Goal: Task Accomplishment & Management: Use online tool/utility

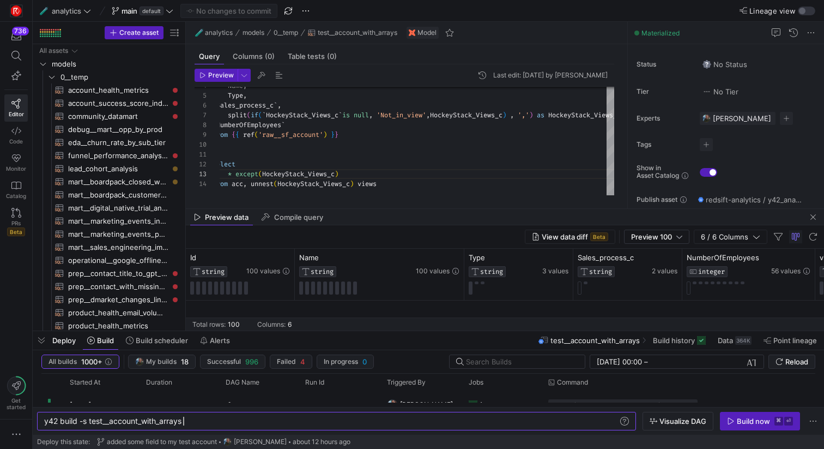
scroll to position [0, 105]
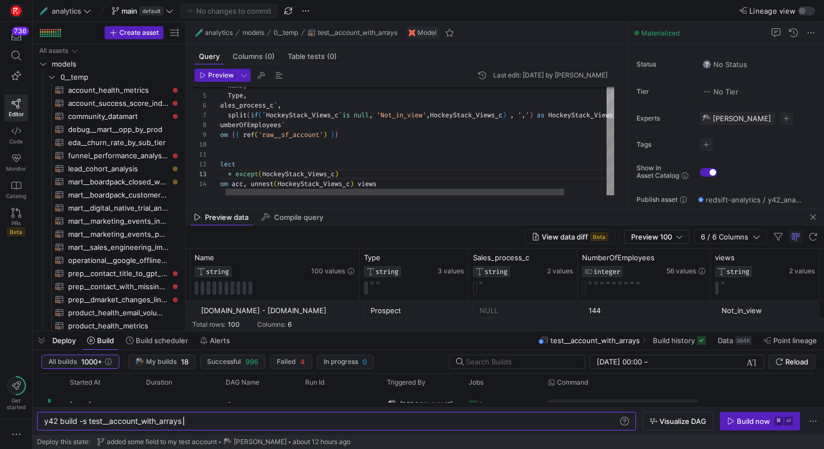
click at [493, 142] on div "Name , Type , split ( if ( ` HockeyStack_Views_c ` is null , 'Not_in_view' , Ho…" at bounding box center [438, 119] width 451 height 153
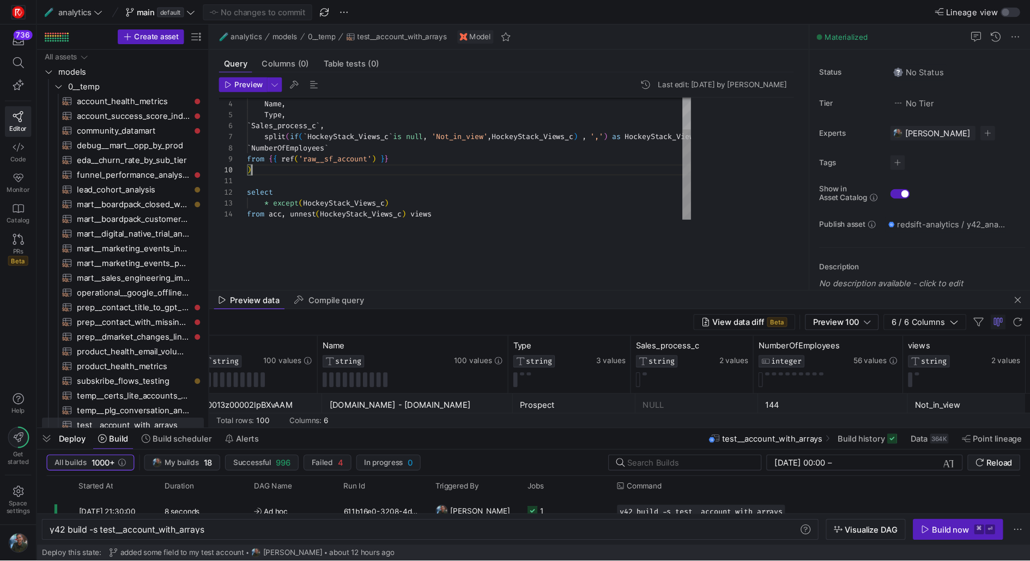
scroll to position [0, 0]
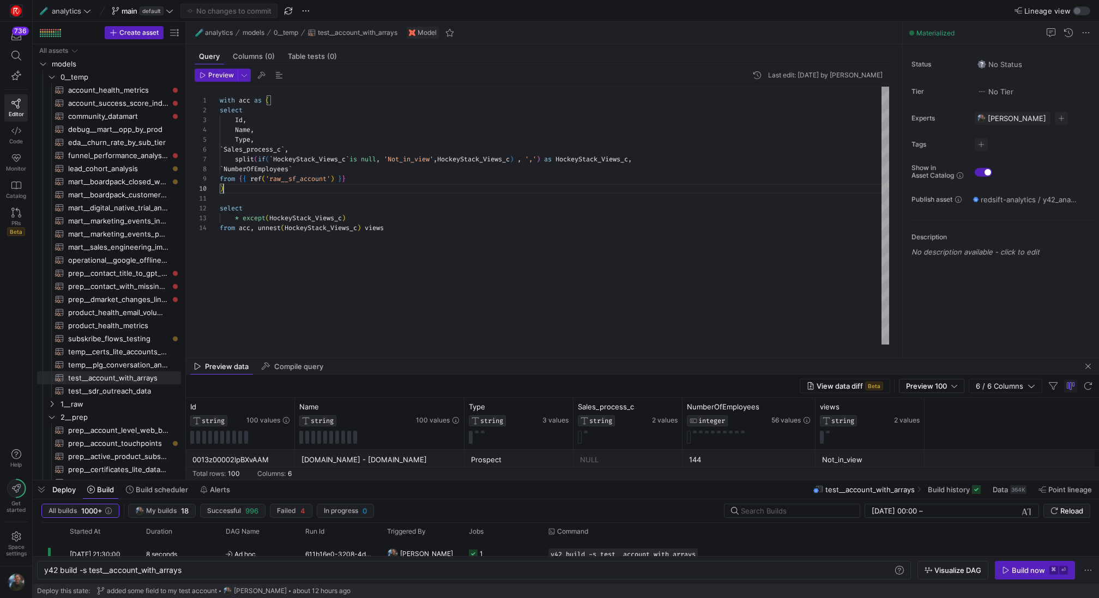
type textarea "select * except(HockeyStack_Views_c) from acc, unnest(HockeyStack_Views_c) views"
click at [532, 194] on div "Id , Name , Type , ` Sales_process_c ` , split ( if ( ` HockeyStack_Views_c ` i…" at bounding box center [554, 216] width 669 height 258
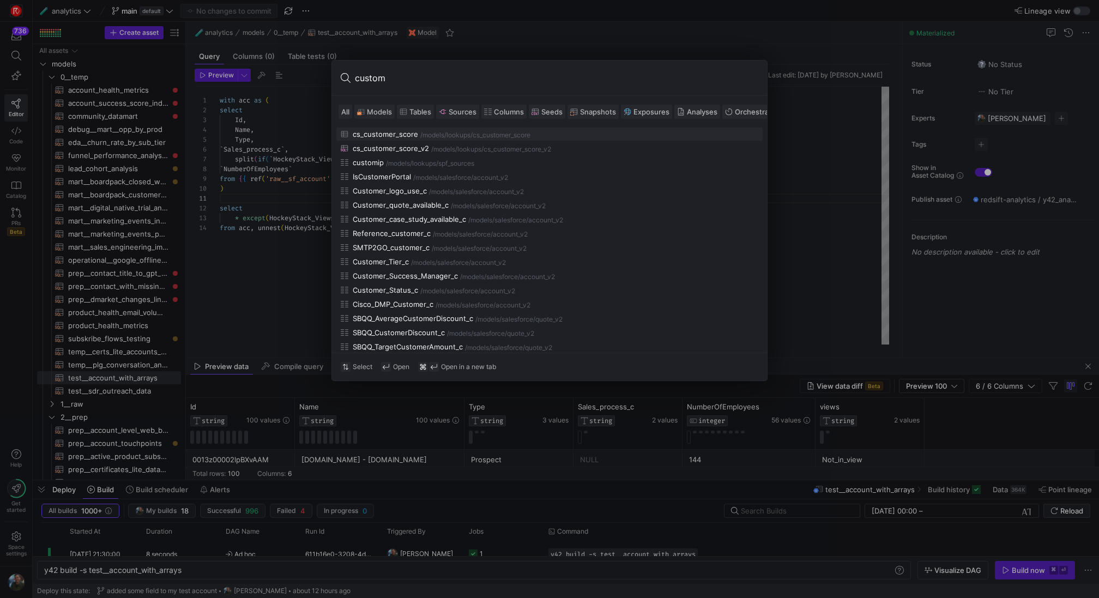
type input "custom"
click at [387, 114] on span "Models" at bounding box center [379, 111] width 25 height 9
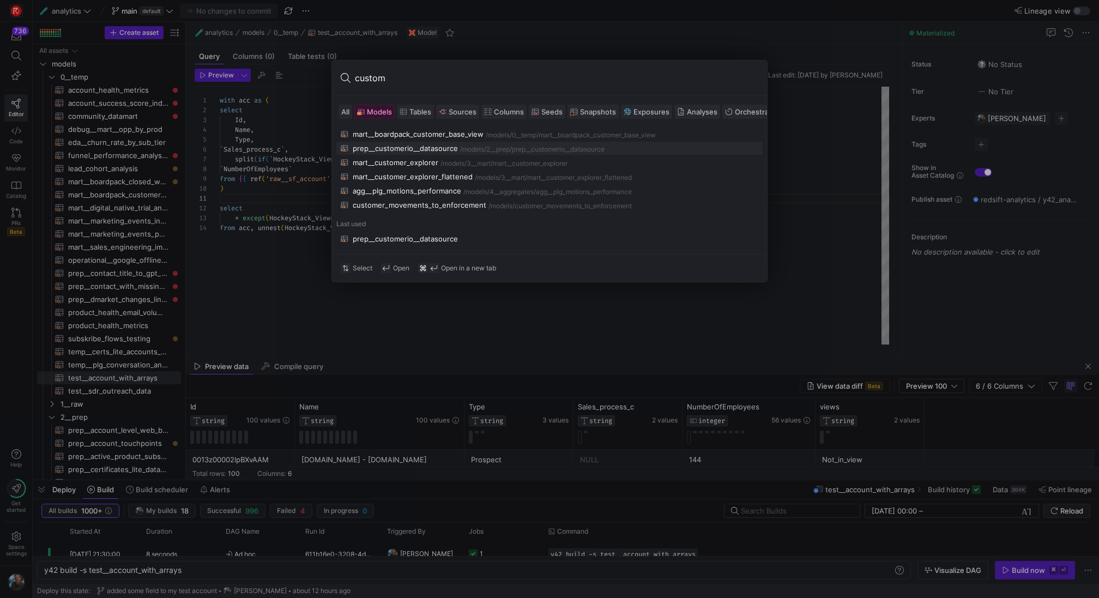
click at [460, 147] on div "/models/" at bounding box center [473, 150] width 26 height 8
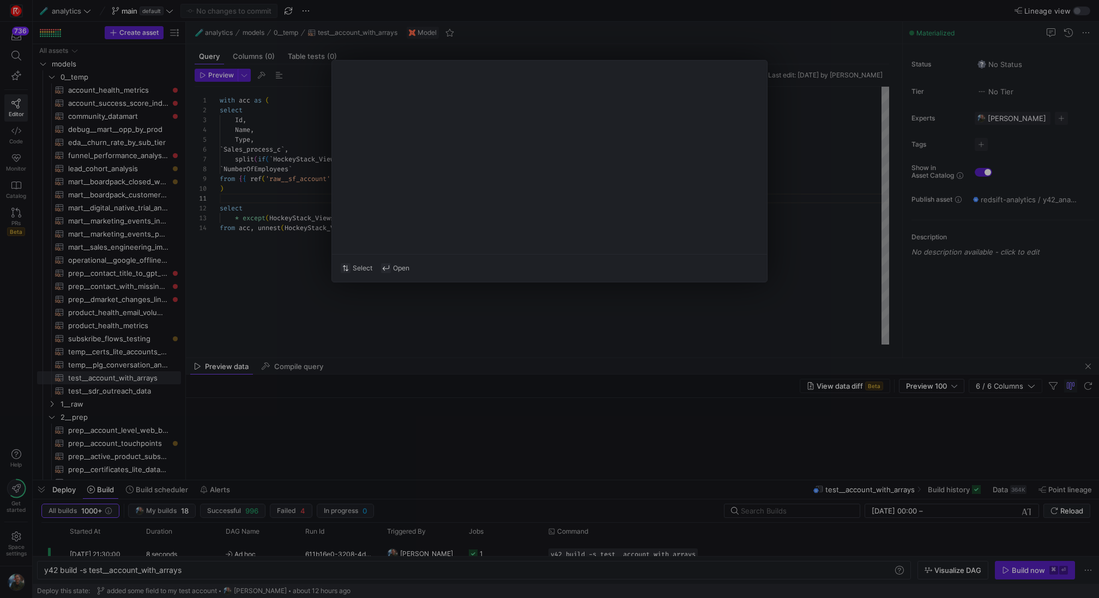
type textarea "{{ config(materialized="table") }} with contact as ( -- we pick up the contact …"
type textarea "y42 build -s prep__customerio__datasource"
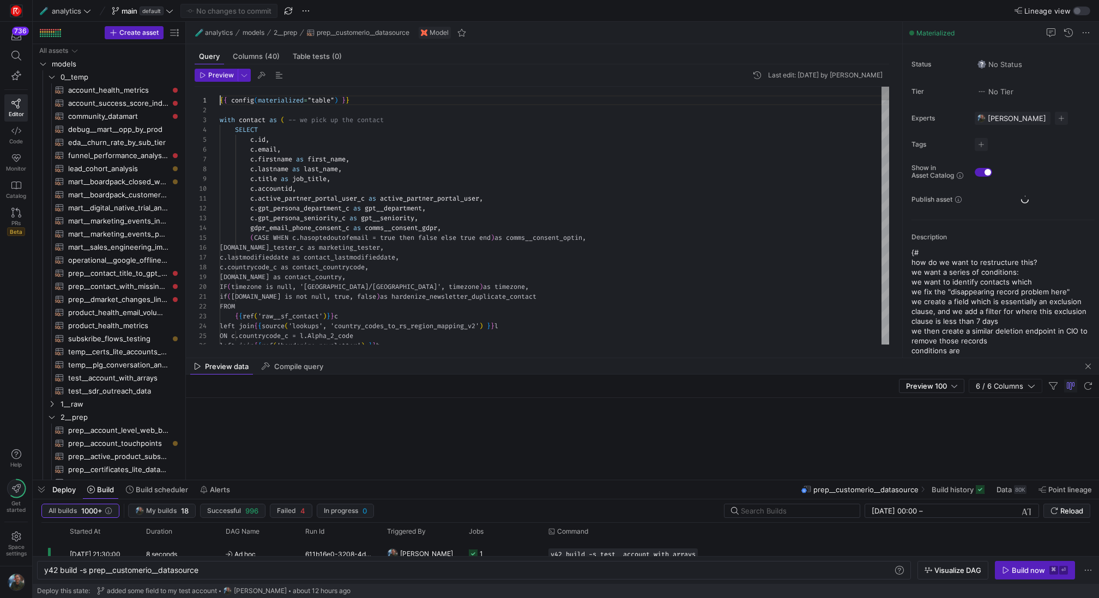
scroll to position [35, 0]
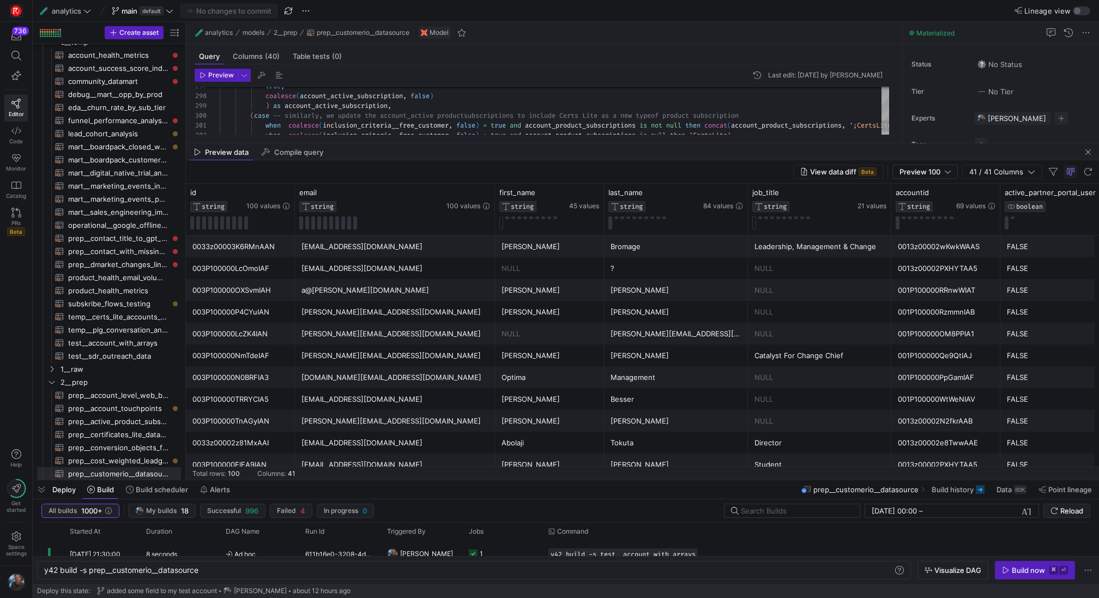
drag, startPoint x: 666, startPoint y: 359, endPoint x: 710, endPoint y: 147, distance: 216.7
click at [710, 146] on as-split "🧪 analytics models 2__prep prep__customerio__datasource Model Query Columns (40…" at bounding box center [642, 251] width 913 height 458
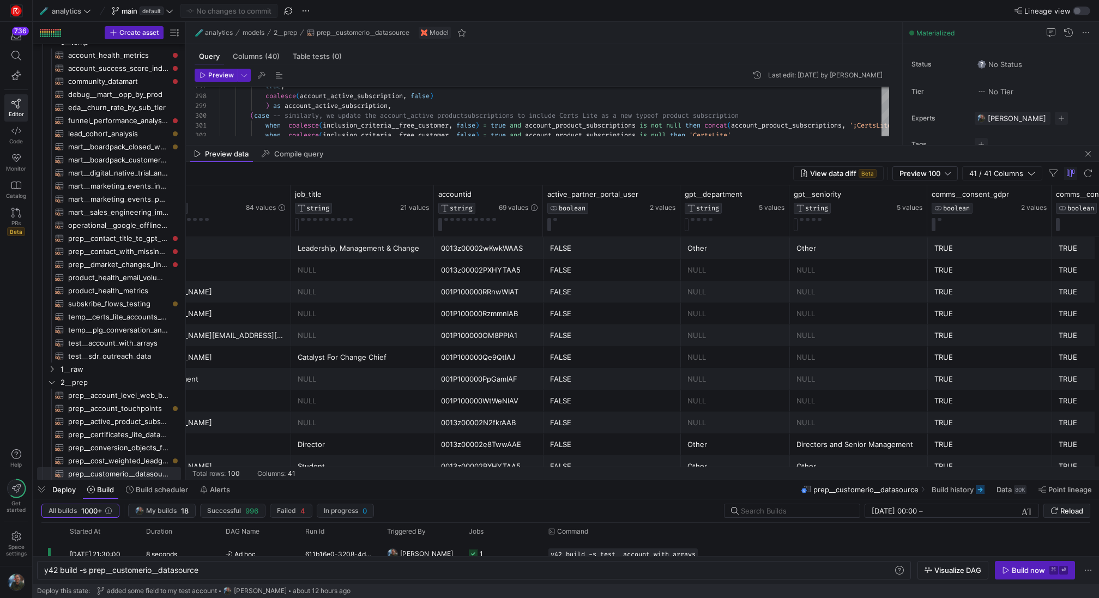
click at [330, 319] on div "NULL" at bounding box center [363, 313] width 130 height 21
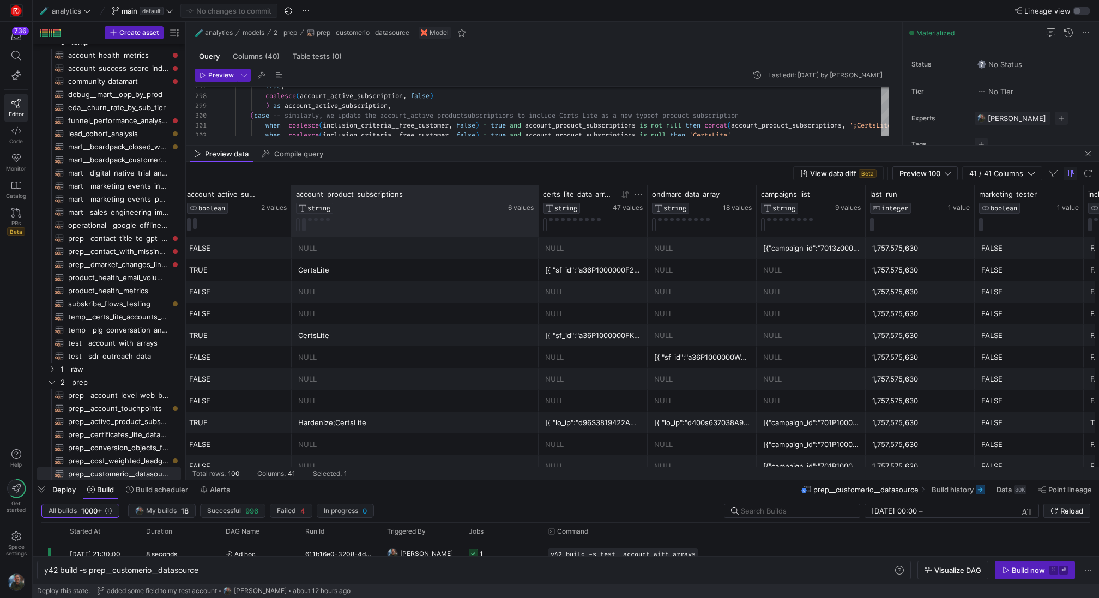
drag, startPoint x: 399, startPoint y: 214, endPoint x: 603, endPoint y: 214, distance: 204.4
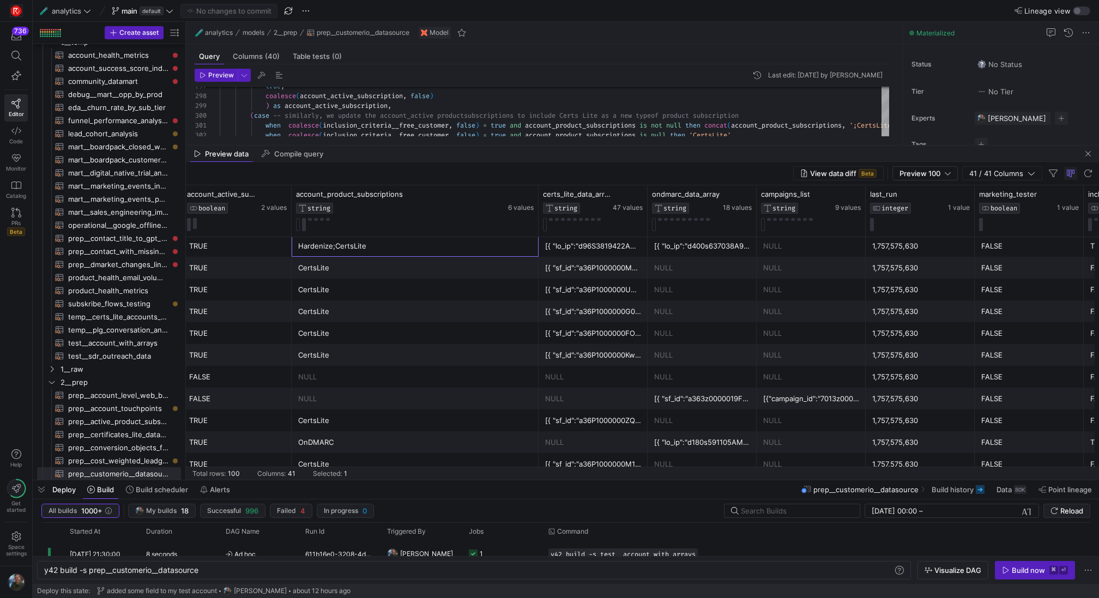
click at [342, 247] on div "Hardenize;CertsLite" at bounding box center [415, 246] width 234 height 21
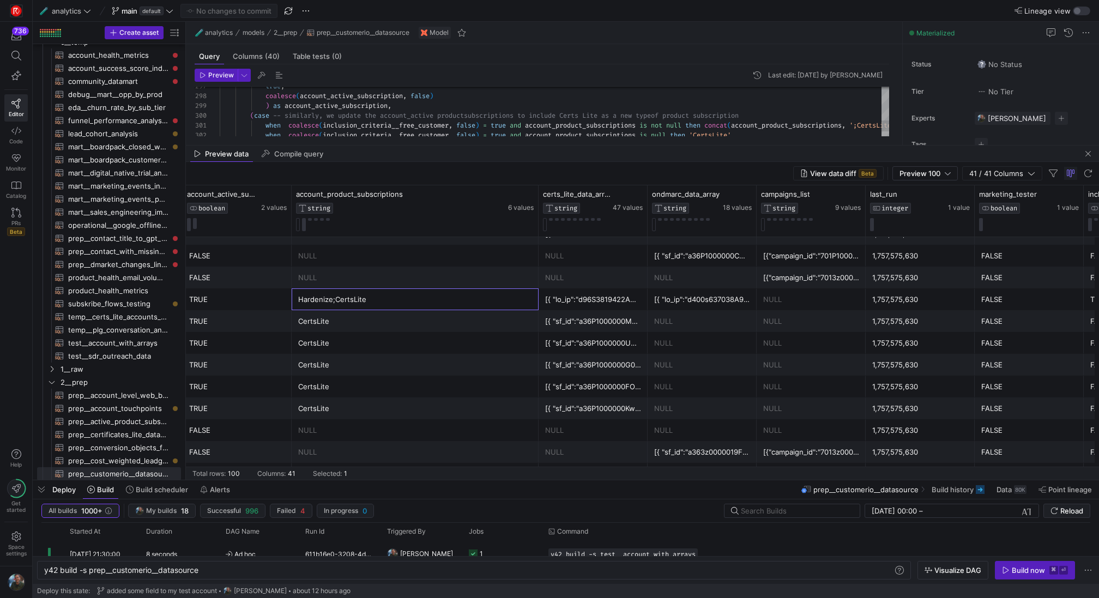
type textarea "when coalesce(inclusion_criteria__free_customer, false) = true and account_prod…"
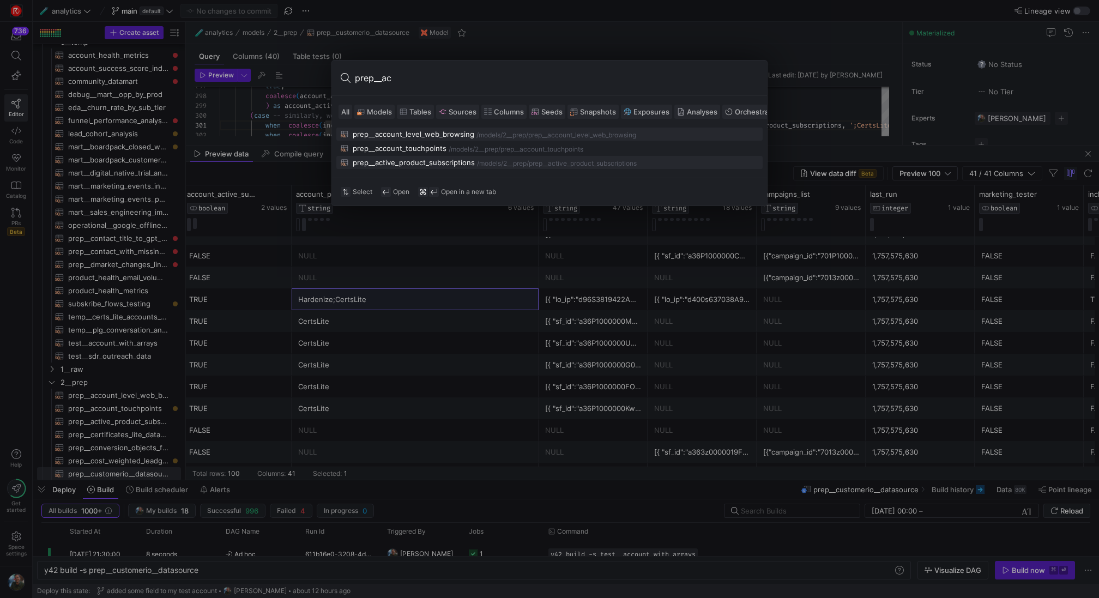
type input "prep__ac"
click at [413, 161] on div "prep__active_product_subscriptions" at bounding box center [414, 162] width 122 height 9
type textarea "with subs as ( Select `id`, `sbqq_account_c` as account_id, `sbqq_startdate_c` …"
type textarea "y42 build -s prep__active_product_subscriptions"
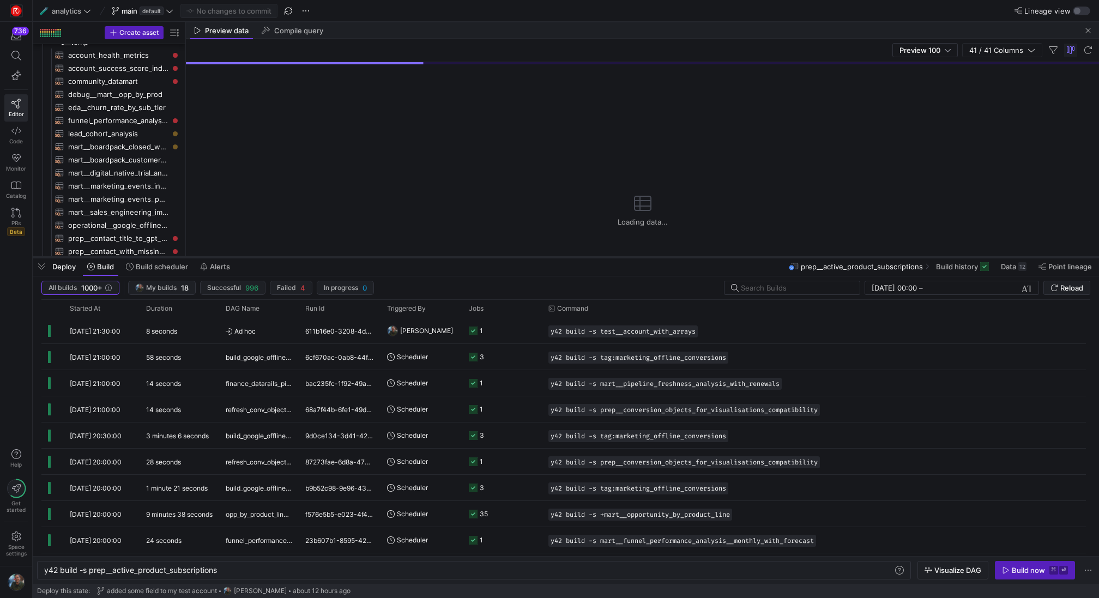
drag, startPoint x: 62, startPoint y: 479, endPoint x: 79, endPoint y: 255, distance: 224.1
click at [79, 255] on div at bounding box center [566, 257] width 1066 height 4
click at [45, 263] on span "button" at bounding box center [41, 266] width 17 height 19
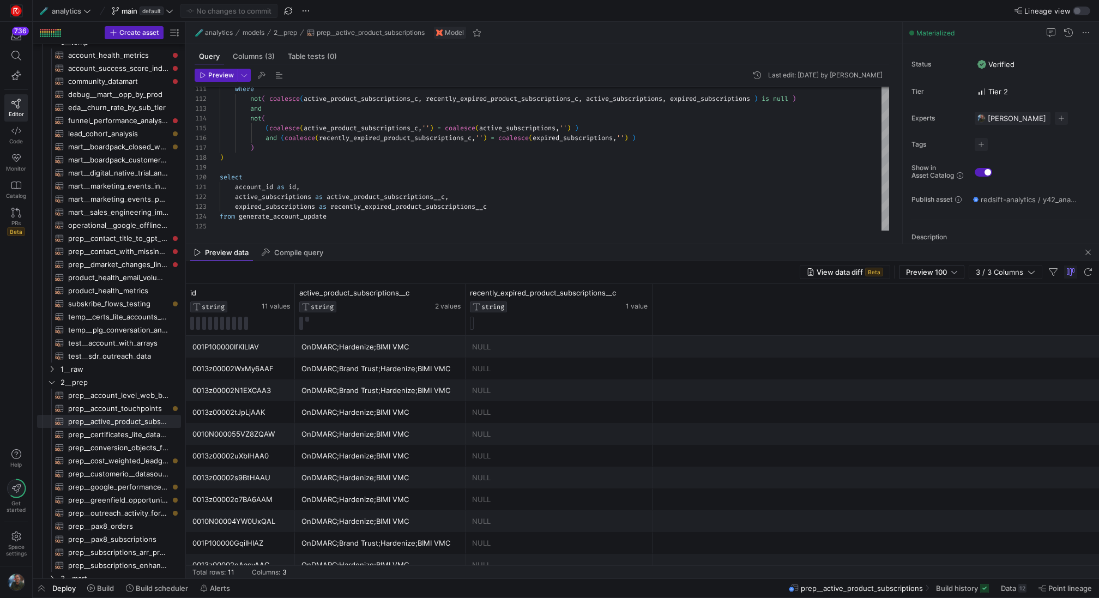
click at [432, 365] on div "OnDMARC;Brand Trust;Hardenize;BIMI VMC" at bounding box center [380, 368] width 158 height 21
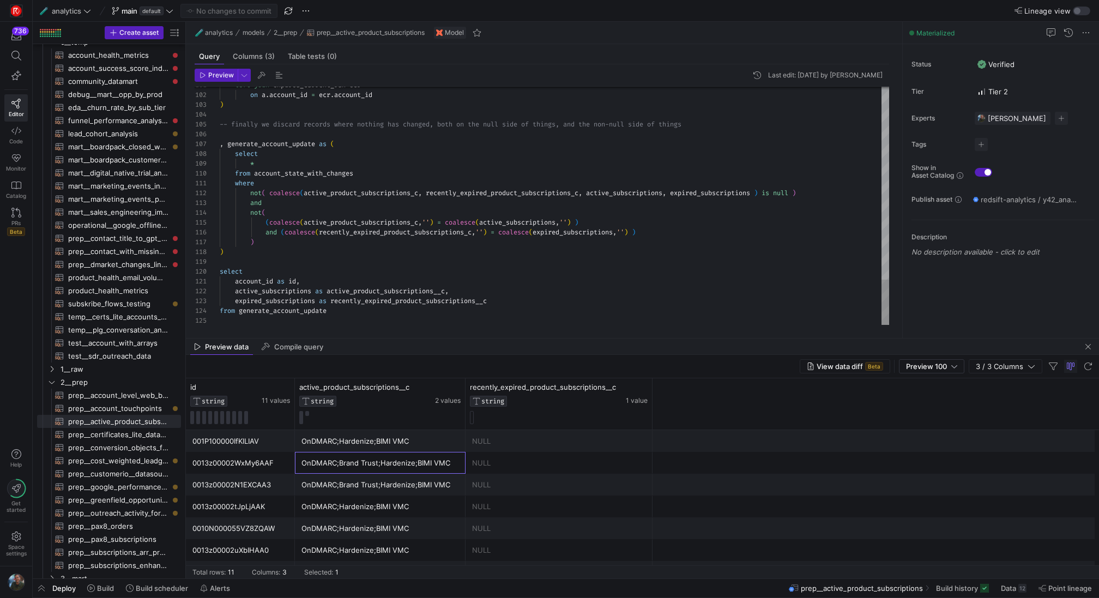
drag, startPoint x: 565, startPoint y: 245, endPoint x: 560, endPoint y: 339, distance: 94.5
click at [560, 339] on as-split "🧪 analytics models 2__prep prep__active_product_subscriptions Model Query Colum…" at bounding box center [642, 300] width 913 height 557
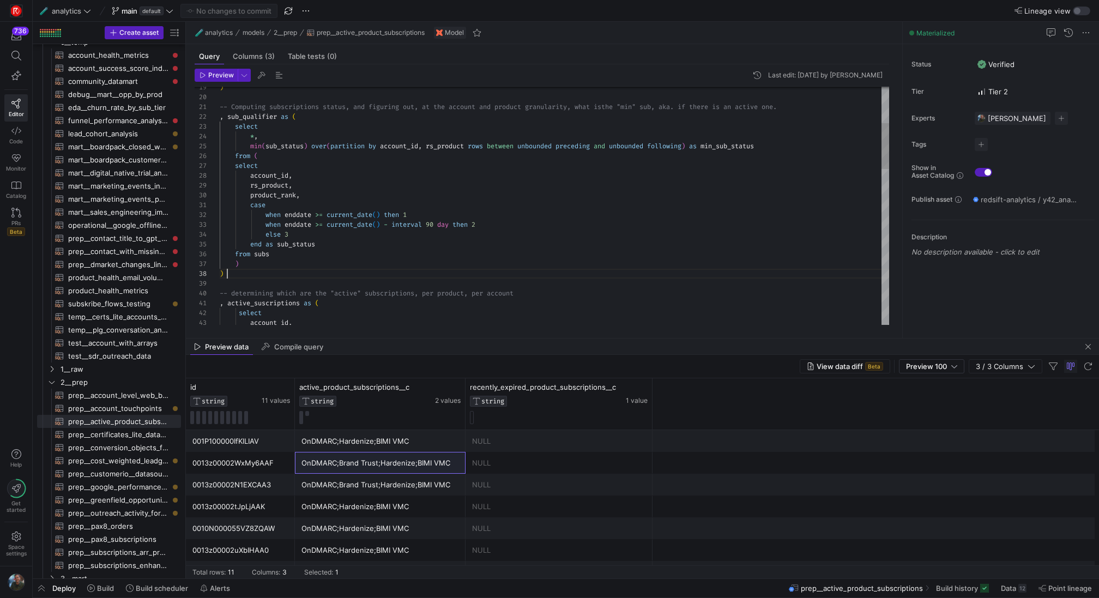
scroll to position [69, 8]
click at [358, 269] on div "rs_product , account_id , select min ( sub_status ) over ( partition by account…" at bounding box center [554, 514] width 669 height 1235
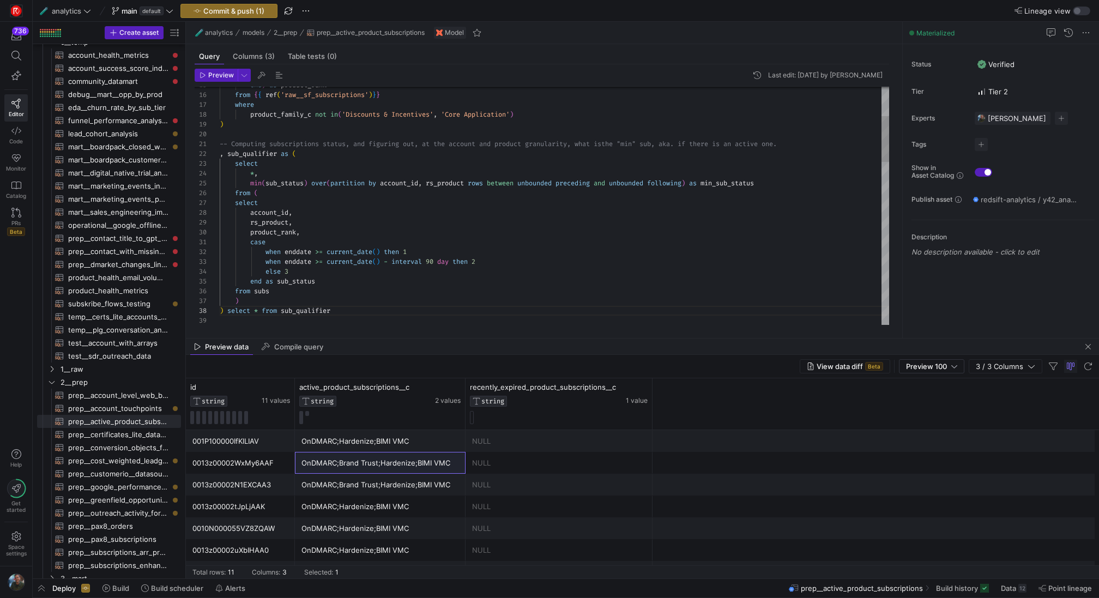
scroll to position [39, 0]
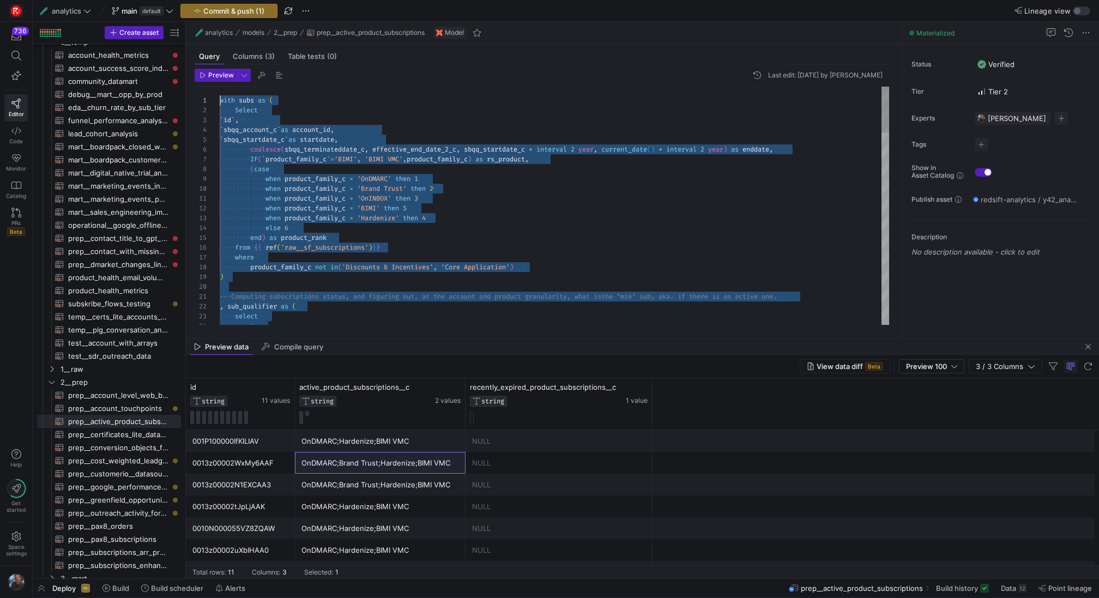
drag, startPoint x: 351, startPoint y: 315, endPoint x: 161, endPoint y: -41, distance: 403.4
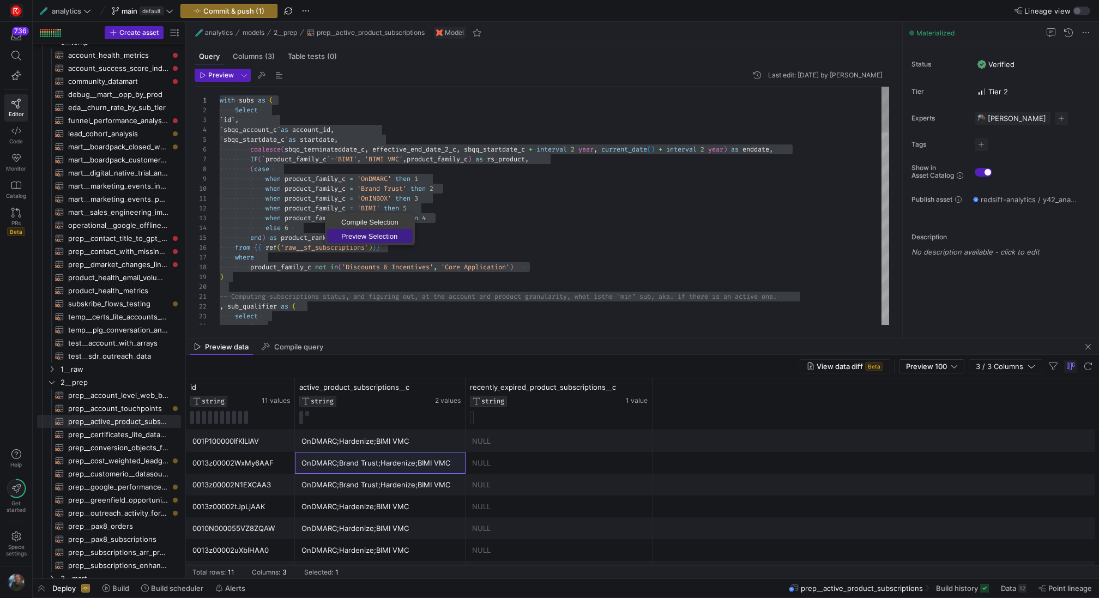
click at [354, 233] on span "Preview Selection" at bounding box center [370, 236] width 86 height 7
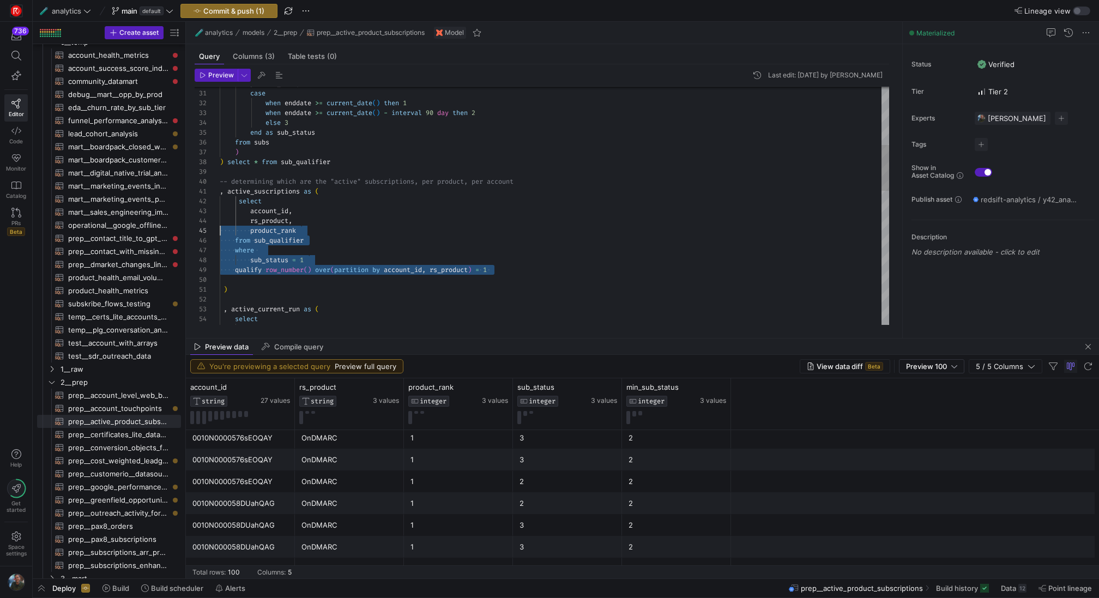
drag, startPoint x: 507, startPoint y: 270, endPoint x: 188, endPoint y: 227, distance: 322.3
click at [220, 227] on div "sub_status = 1 product_rank from sub_qualifier where rs_product , account_id , …" at bounding box center [554, 402] width 669 height 1235
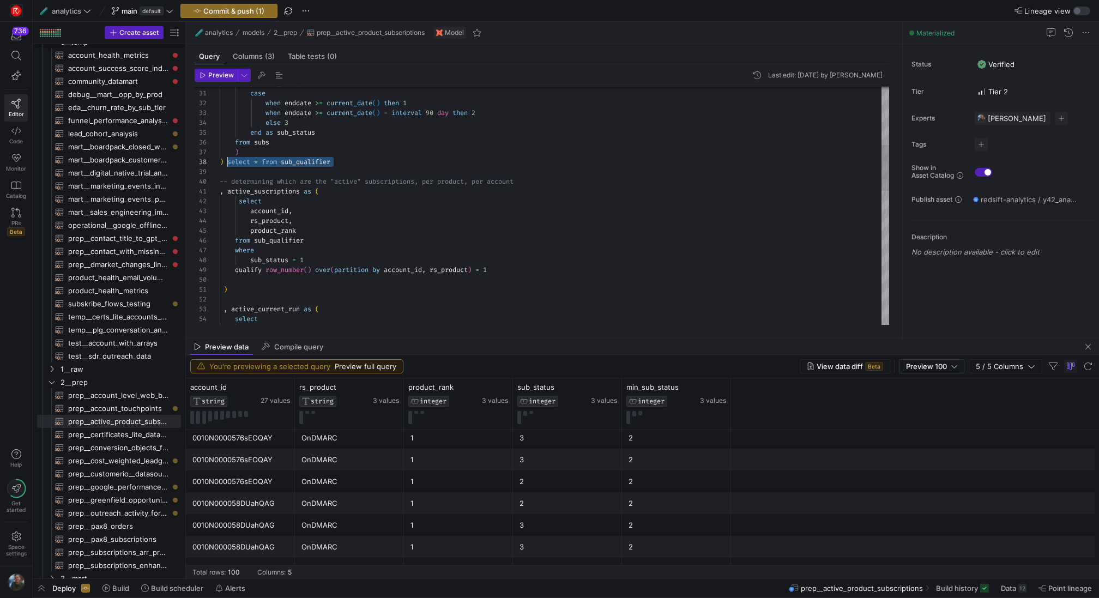
scroll to position [69, 8]
drag, startPoint x: 343, startPoint y: 161, endPoint x: 226, endPoint y: 160, distance: 117.2
click at [226, 160] on div "sub_status = 1 product_rank from sub_qualifier where rs_product , account_id , …" at bounding box center [554, 402] width 669 height 1235
click at [266, 287] on div "sub_status = 1 product_rank from sub_qualifier where rs_product , account_id , …" at bounding box center [554, 402] width 669 height 1235
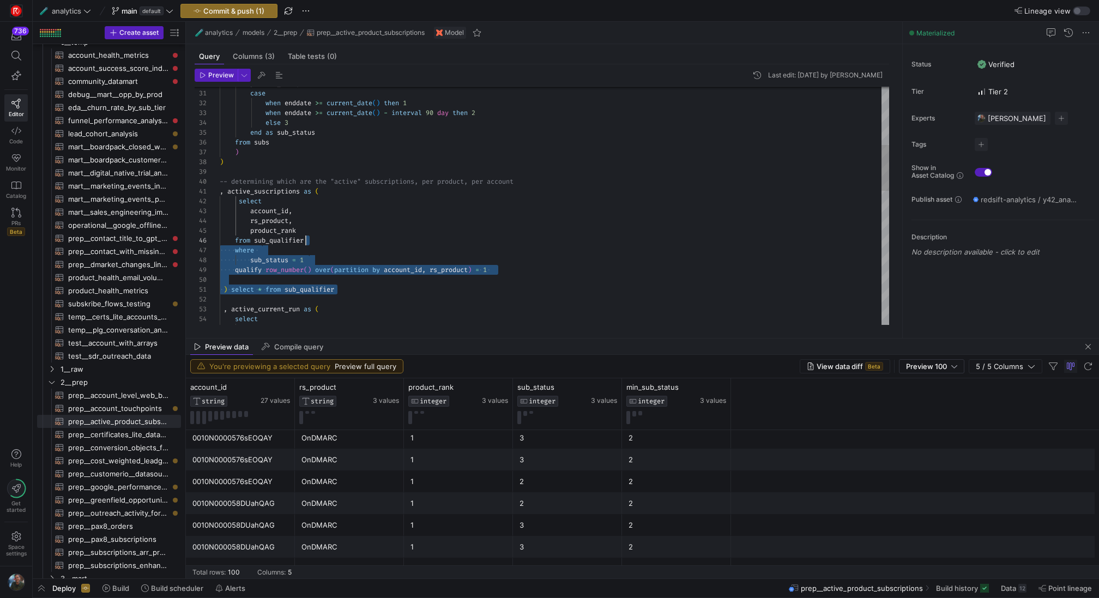
scroll to position [88, 0]
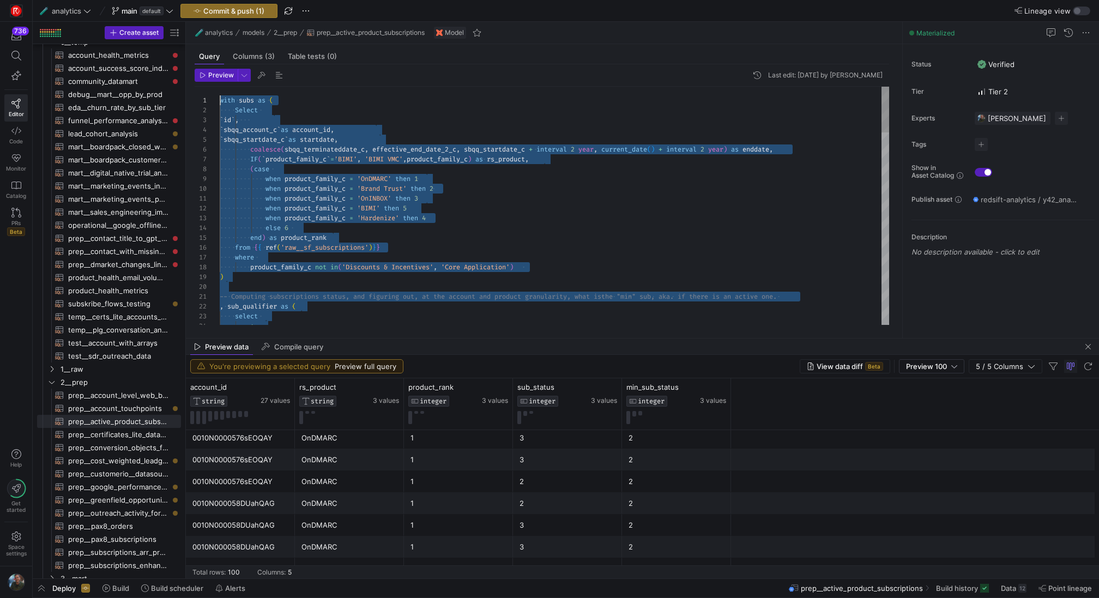
drag, startPoint x: 353, startPoint y: 292, endPoint x: 176, endPoint y: 14, distance: 329.8
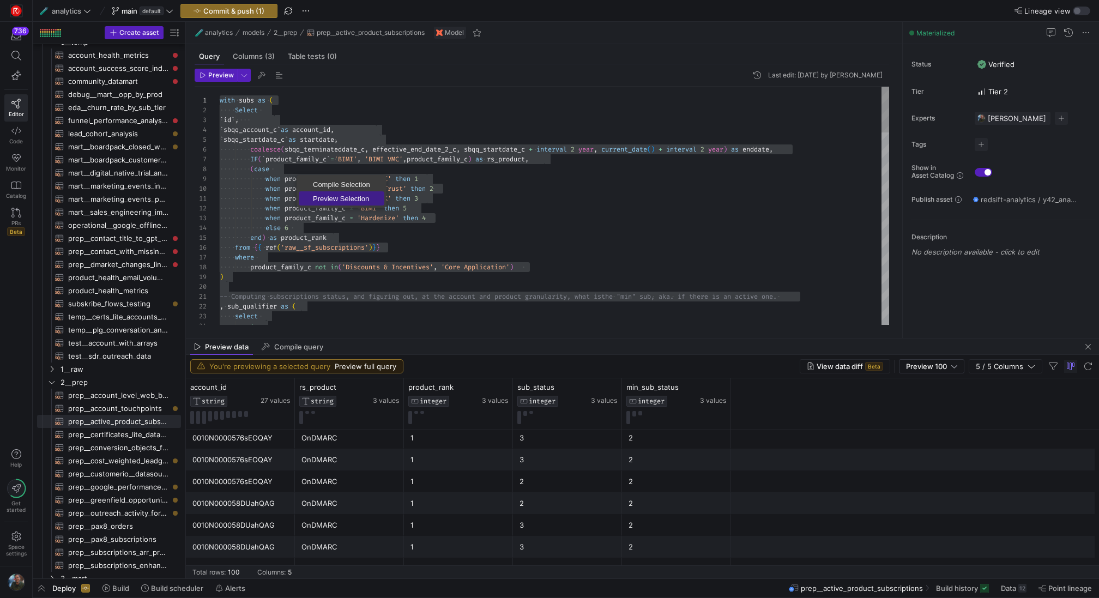
click at [328, 197] on span "Preview Selection" at bounding box center [342, 198] width 86 height 7
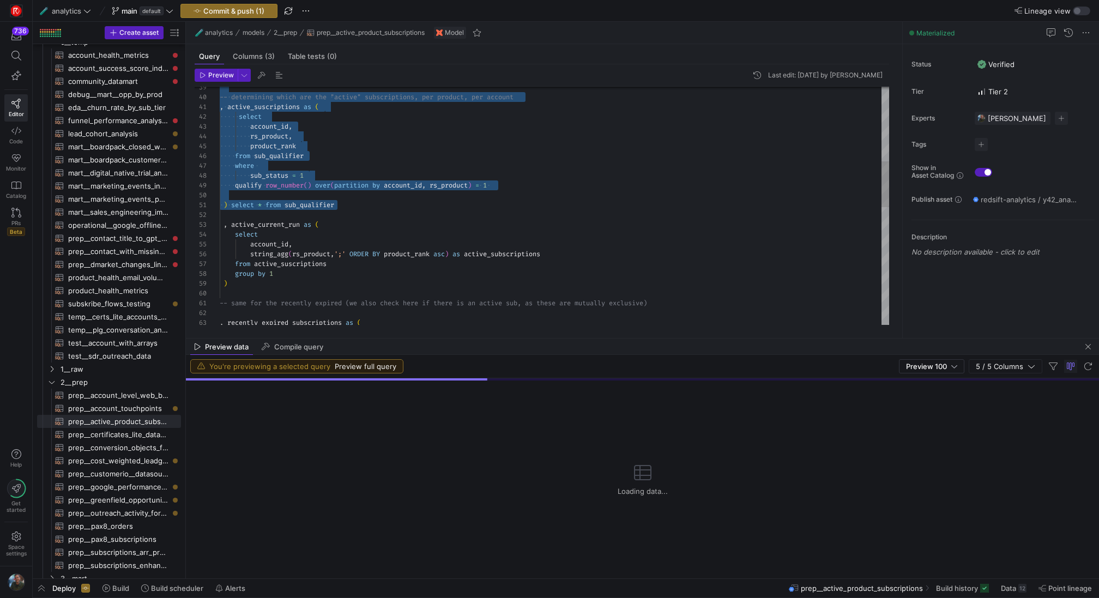
click at [240, 110] on div "select account_id , rs_product , product_rank from sub_qualifier where sub_stat…" at bounding box center [554, 318] width 669 height 1235
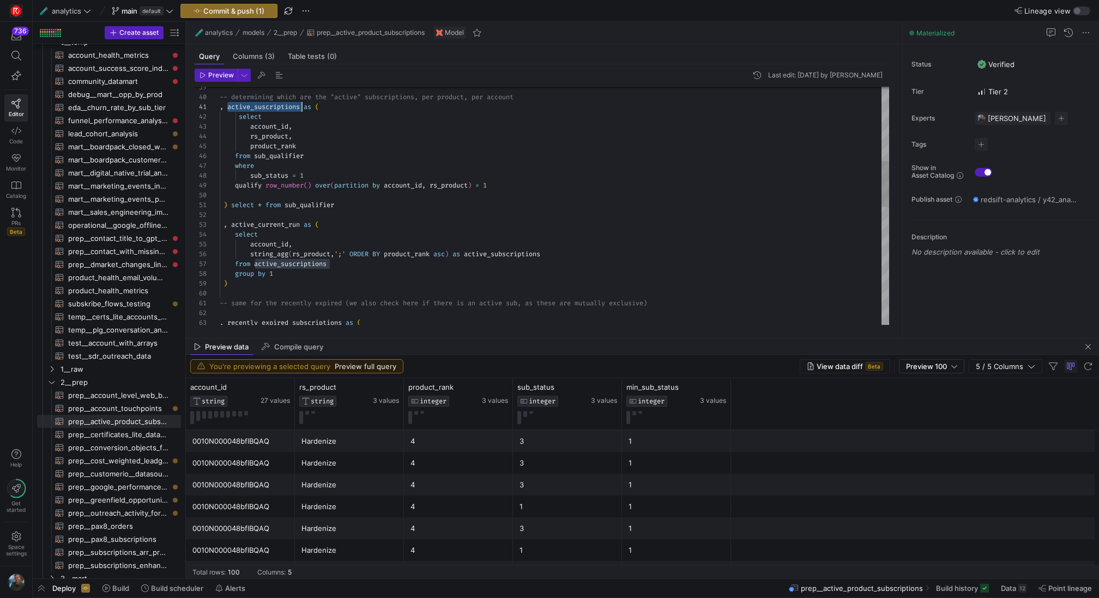
scroll to position [0, 82]
click at [316, 207] on div "select account_id , rs_product , product_rank from sub_qualifier where sub_stat…" at bounding box center [554, 318] width 669 height 1235
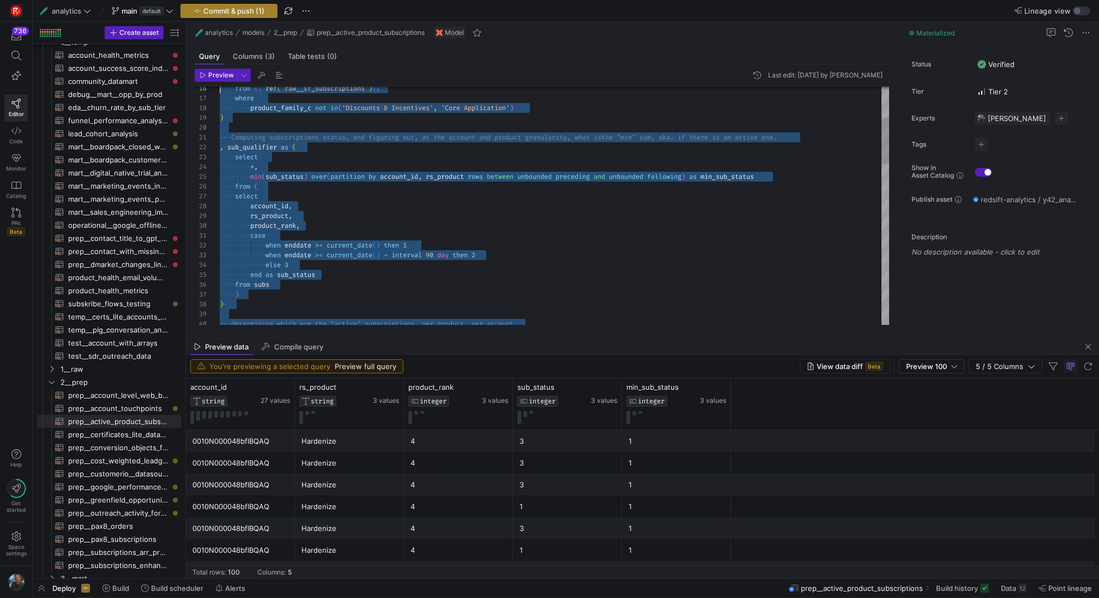
drag, startPoint x: 371, startPoint y: 207, endPoint x: 207, endPoint y: 12, distance: 254.6
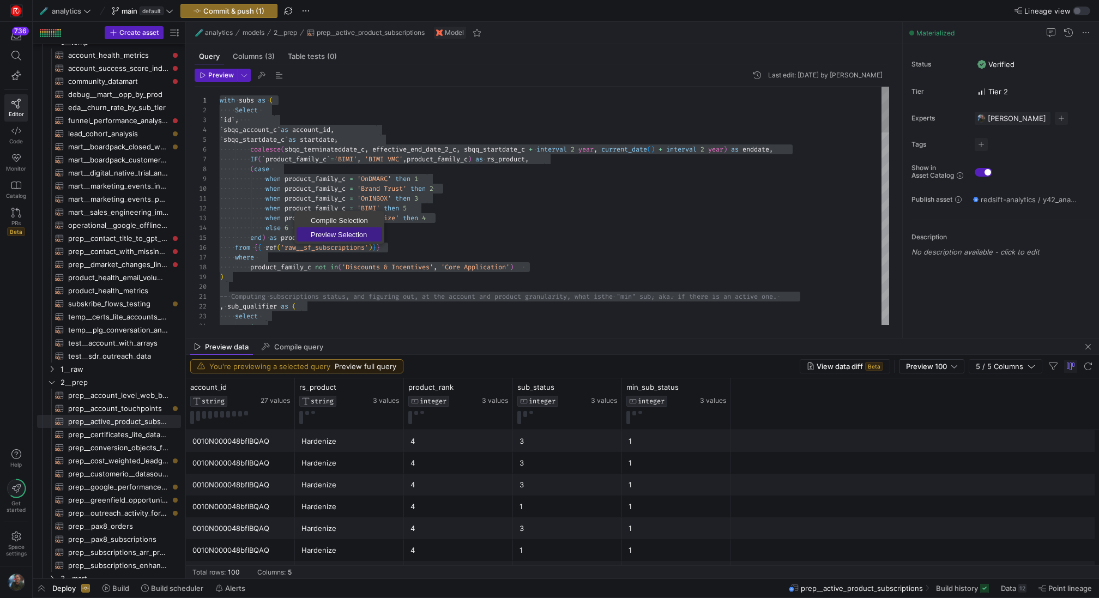
click at [325, 232] on span "Preview Selection" at bounding box center [340, 234] width 86 height 7
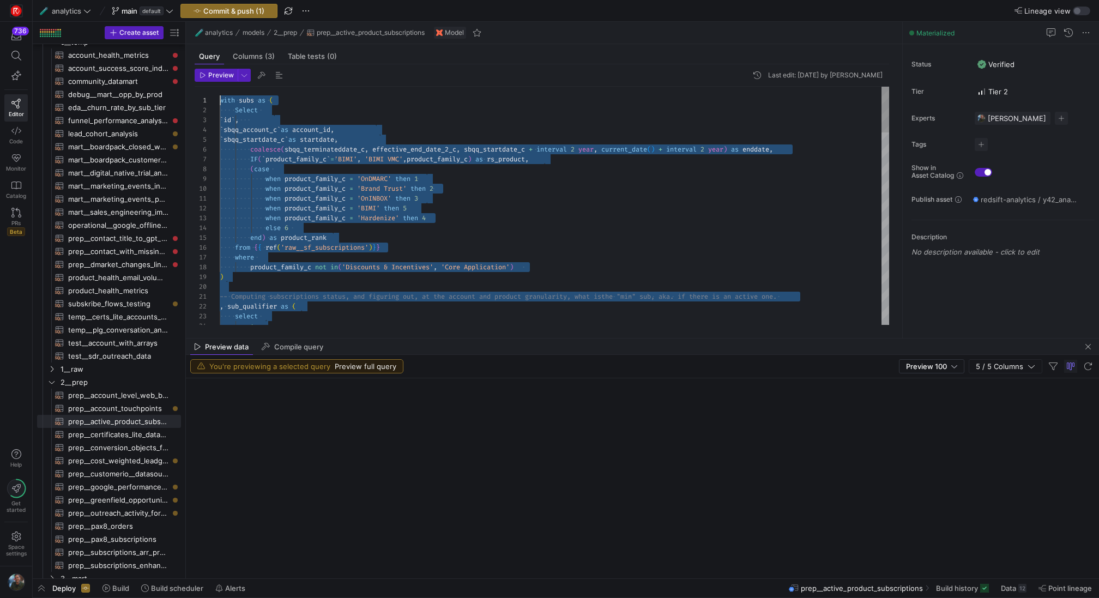
scroll to position [0, 0]
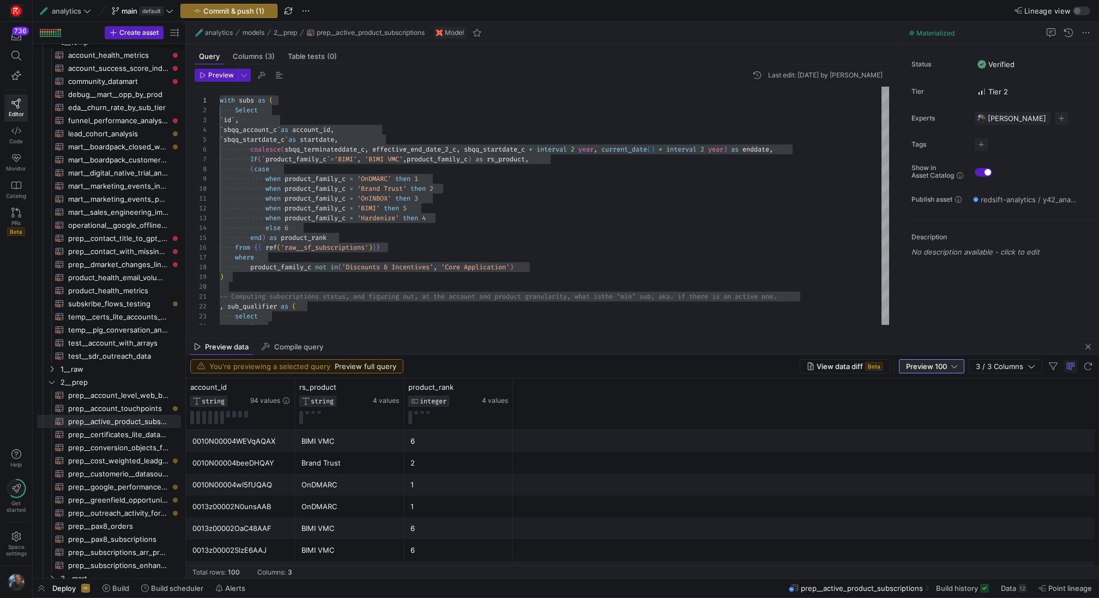
click at [824, 366] on span "Preview 100" at bounding box center [926, 366] width 41 height 9
click at [824, 404] on span "Full Preview" at bounding box center [932, 401] width 56 height 9
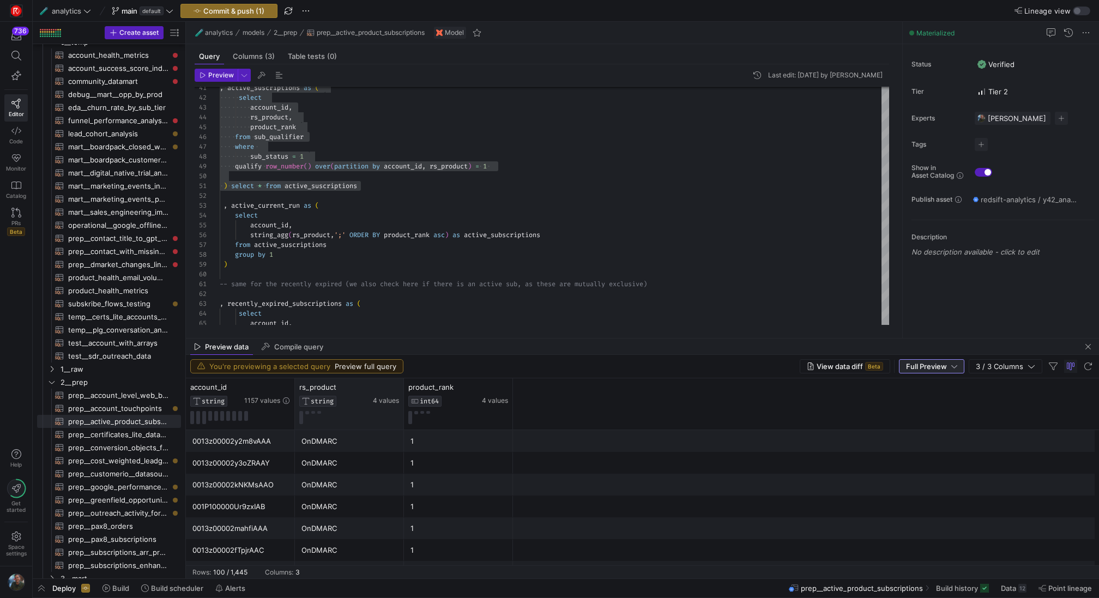
click at [357, 424] on div "rs_product STRING 4 values" at bounding box center [349, 404] width 100 height 43
click at [313, 411] on button at bounding box center [313, 412] width 4 height 3
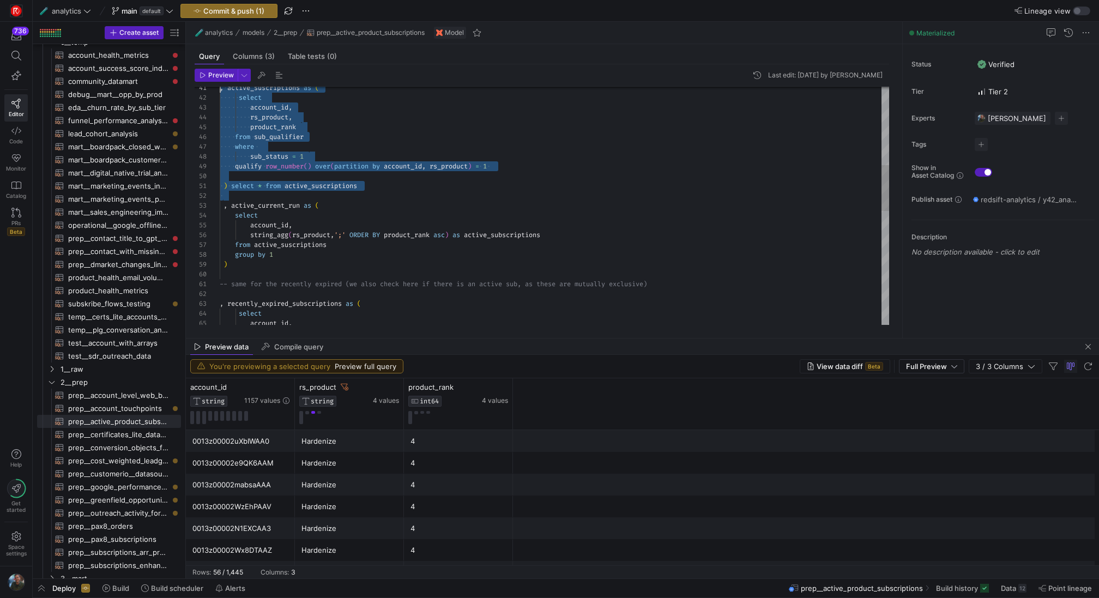
scroll to position [10, 0]
type textarea "with subs as ( Select `id`, `sbqq_account_c` as account_id, `sbqq_startdate_c` …"
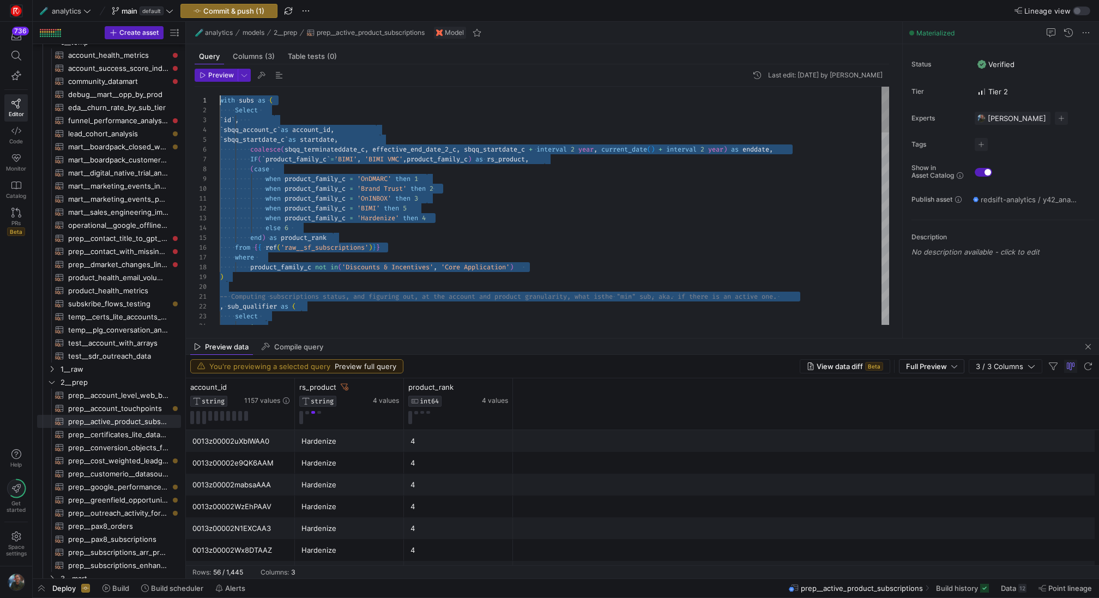
drag, startPoint x: 396, startPoint y: 195, endPoint x: 262, endPoint y: 15, distance: 223.9
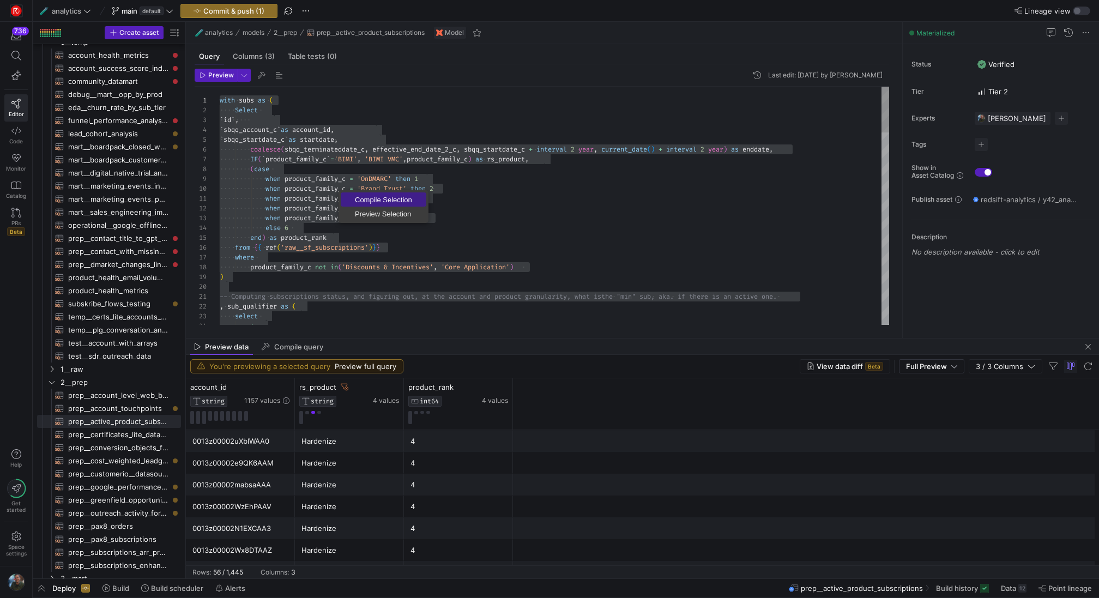
click at [395, 200] on span "Compile Selection" at bounding box center [384, 199] width 86 height 7
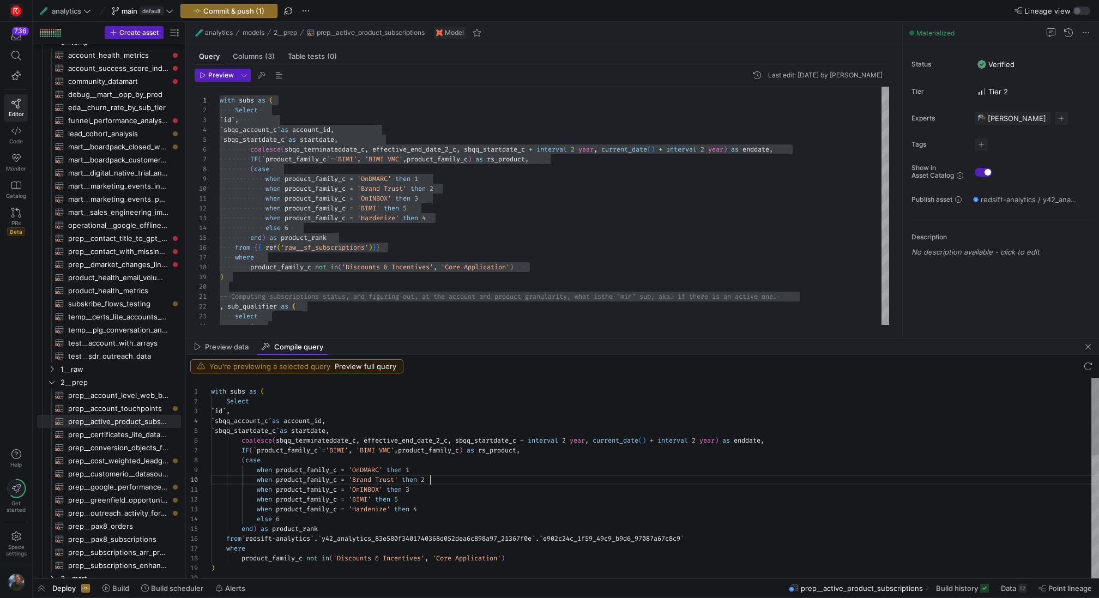
scroll to position [88, 220]
type textarea "with subs as ( Select `id`, `sbqq_account_c` as account_id, `sbqq_startdate_c` …"
